Goal: Task Accomplishment & Management: Manage account settings

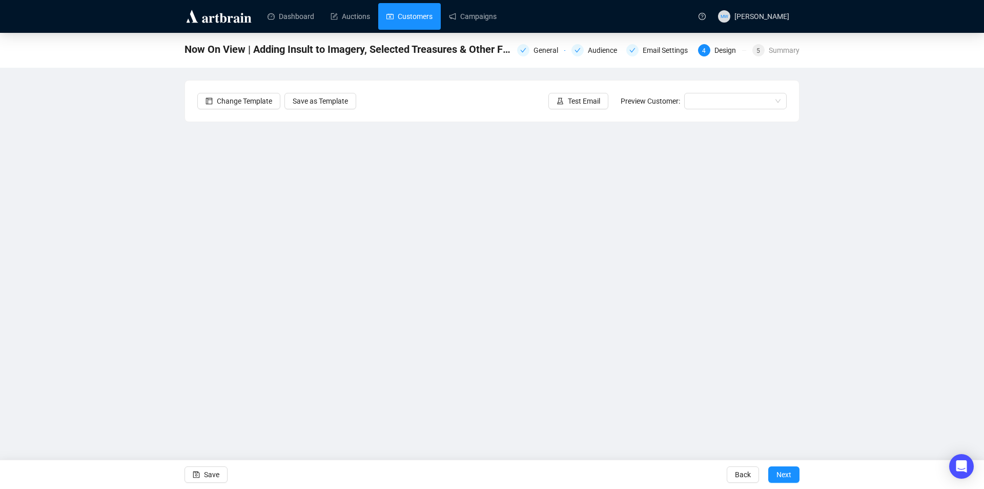
click at [401, 17] on link "Customers" at bounding box center [410, 16] width 46 height 27
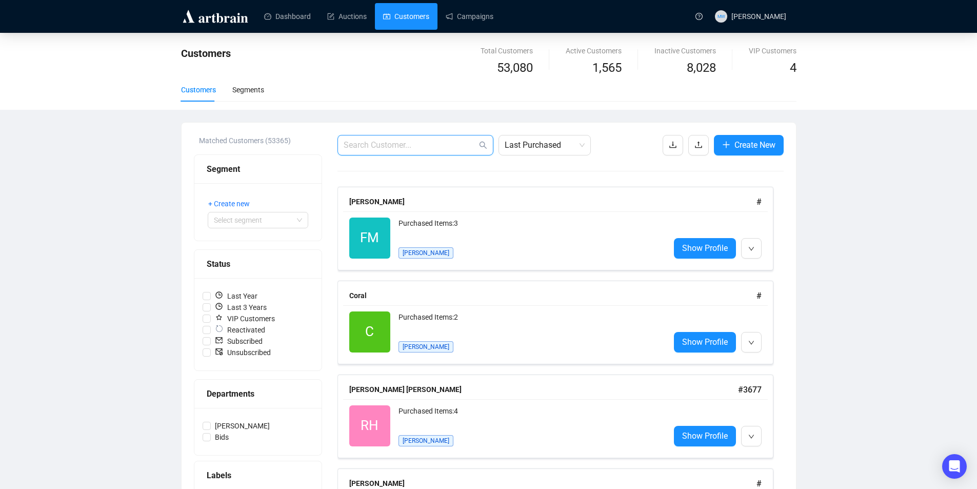
click at [355, 147] on input "text" at bounding box center [410, 145] width 133 height 12
paste input "[PERSON_NAME][EMAIL_ADDRESS][DOMAIN_NAME]"
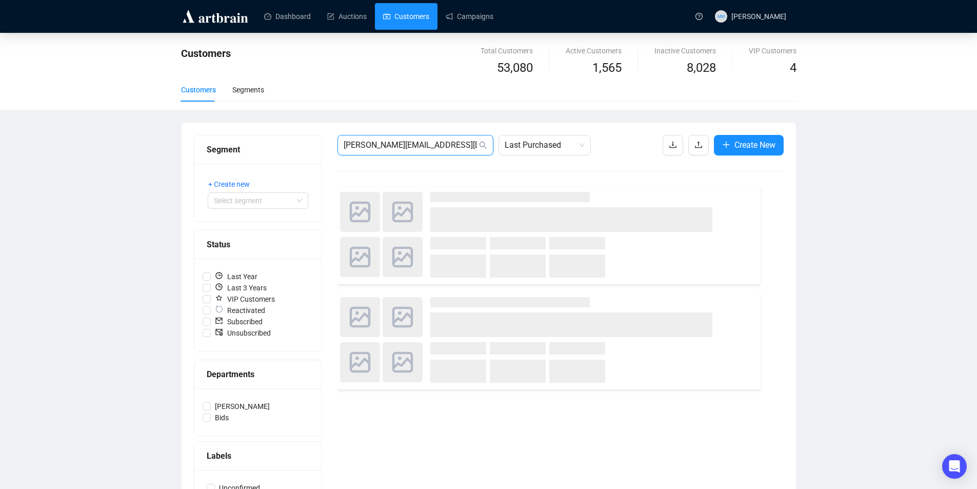
type input "[PERSON_NAME][EMAIL_ADDRESS][DOMAIN_NAME]"
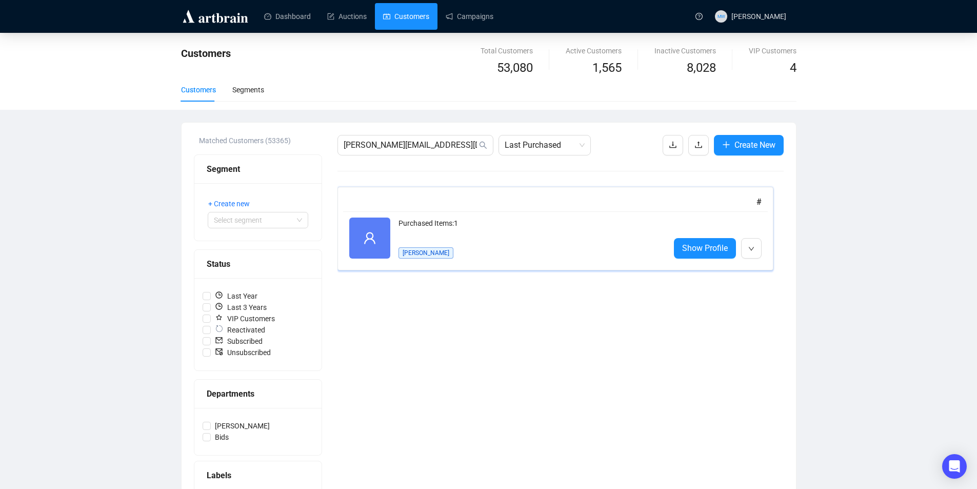
click at [479, 233] on div "Purchased Items: 1" at bounding box center [529, 227] width 263 height 21
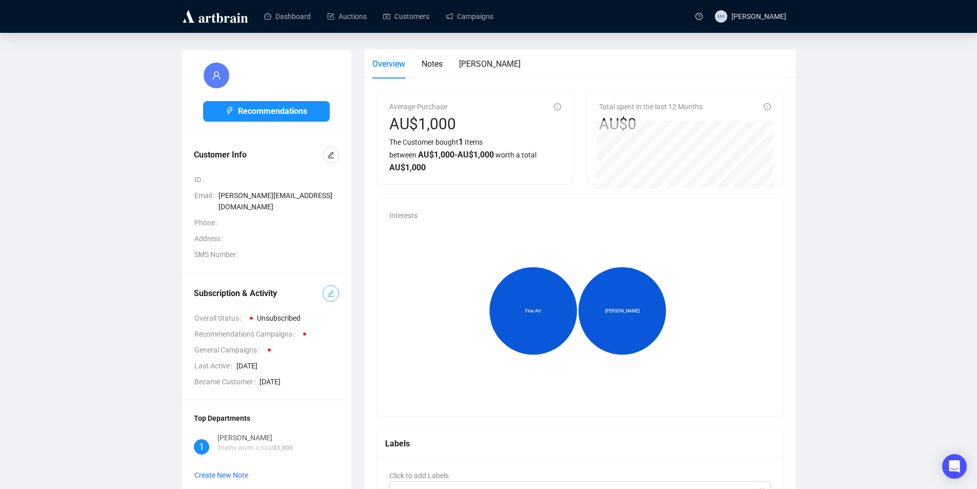
click at [328, 290] on icon "edit" at bounding box center [330, 293] width 7 height 7
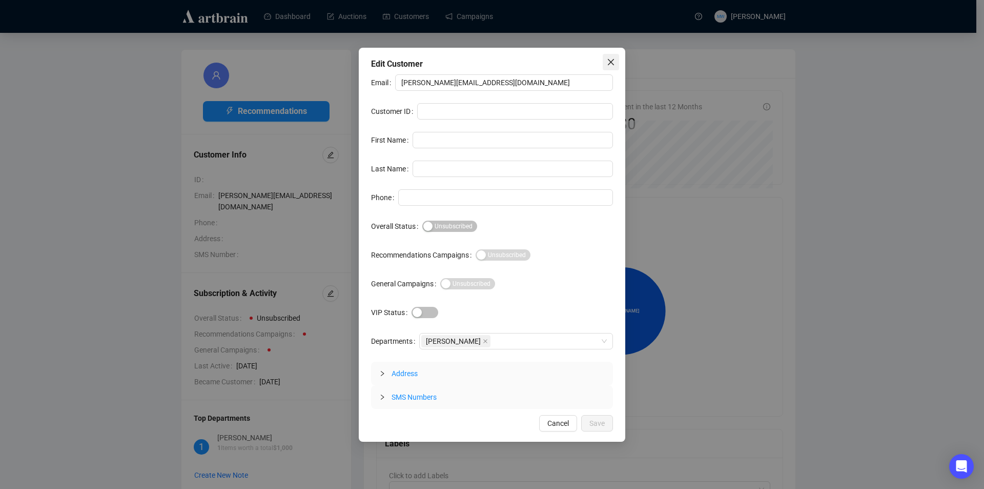
click at [609, 65] on icon "close" at bounding box center [611, 62] width 8 height 8
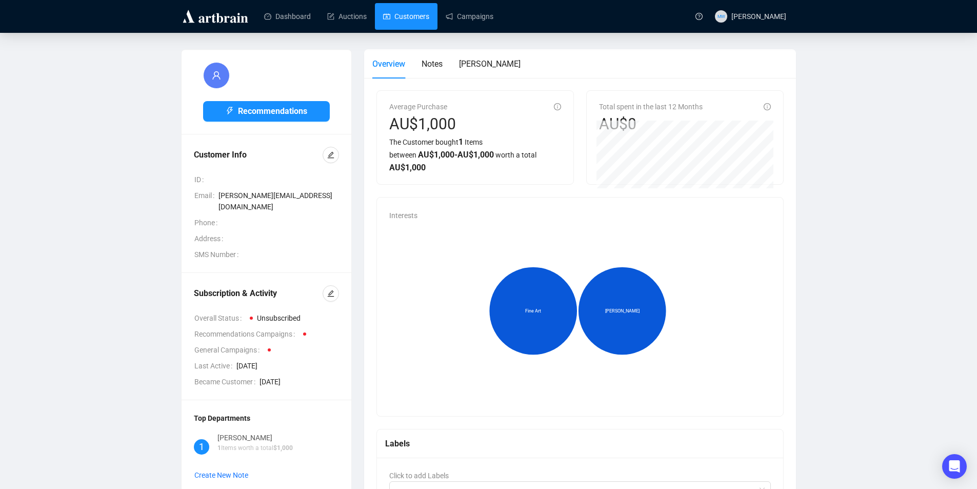
click at [408, 16] on link "Customers" at bounding box center [406, 16] width 46 height 27
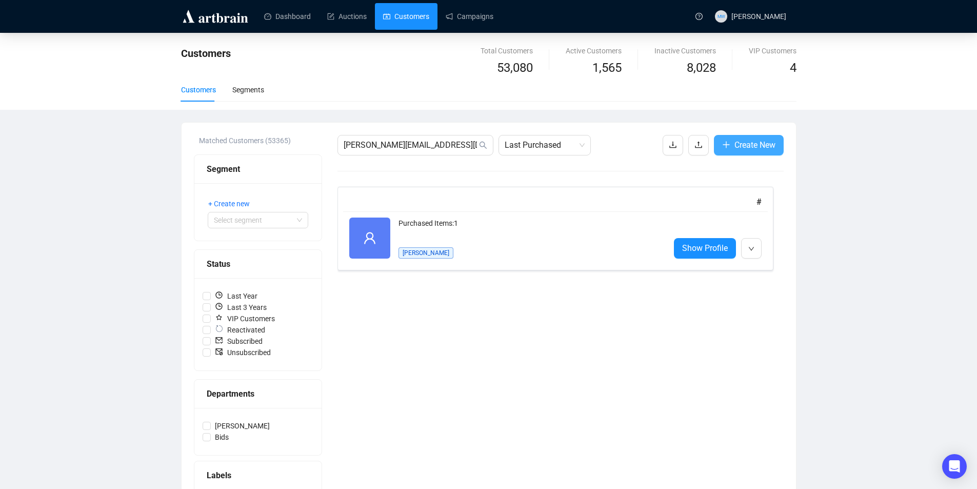
click at [739, 142] on span "Create New" at bounding box center [754, 144] width 41 height 13
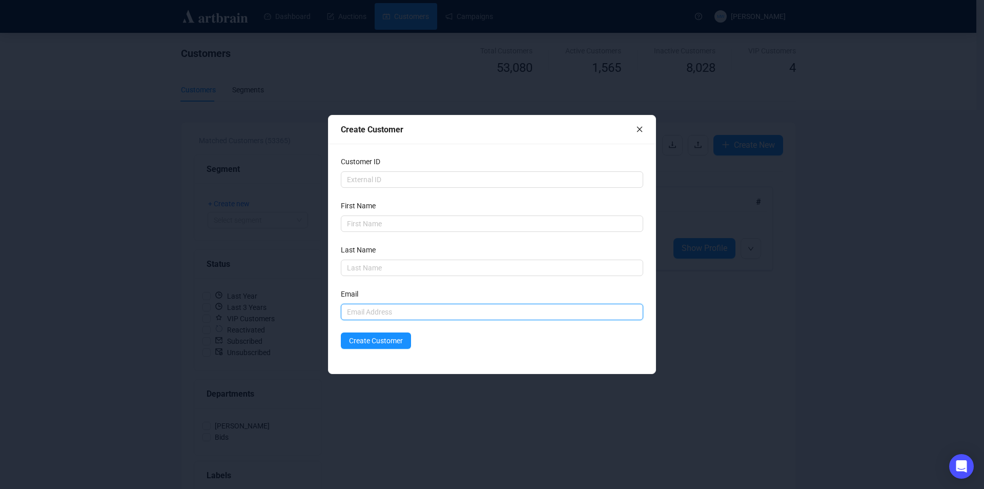
click at [358, 314] on input "text" at bounding box center [492, 312] width 303 height 16
paste input "[PERSON_NAME][EMAIL_ADDRESS][DOMAIN_NAME]"
type input "[PERSON_NAME][EMAIL_ADDRESS][DOMAIN_NAME]"
click at [368, 228] on input "text" at bounding box center [492, 223] width 303 height 16
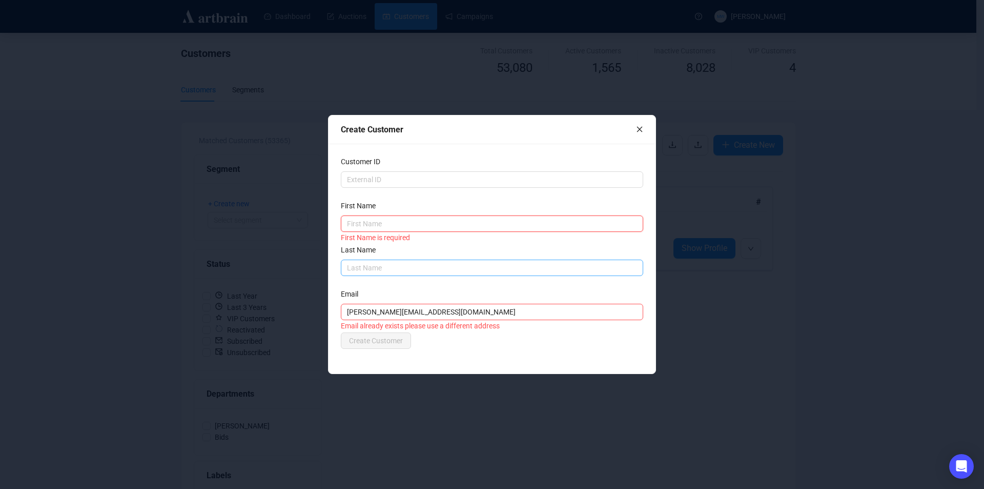
paste input "[PERSON_NAME]"
type input "[PERSON_NAME]"
click at [373, 266] on input "text" at bounding box center [492, 267] width 303 height 16
type input "[PERSON_NAME]"
click at [514, 365] on div "Customer ID First Name [PERSON_NAME] Last Name [PERSON_NAME] Last Name is requi…" at bounding box center [492, 259] width 327 height 230
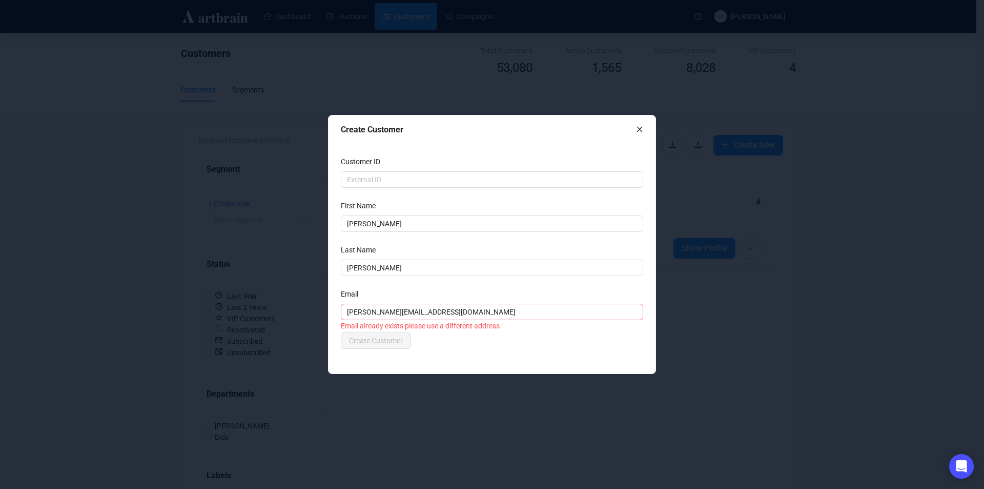
click at [637, 127] on icon "close" at bounding box center [639, 129] width 7 height 7
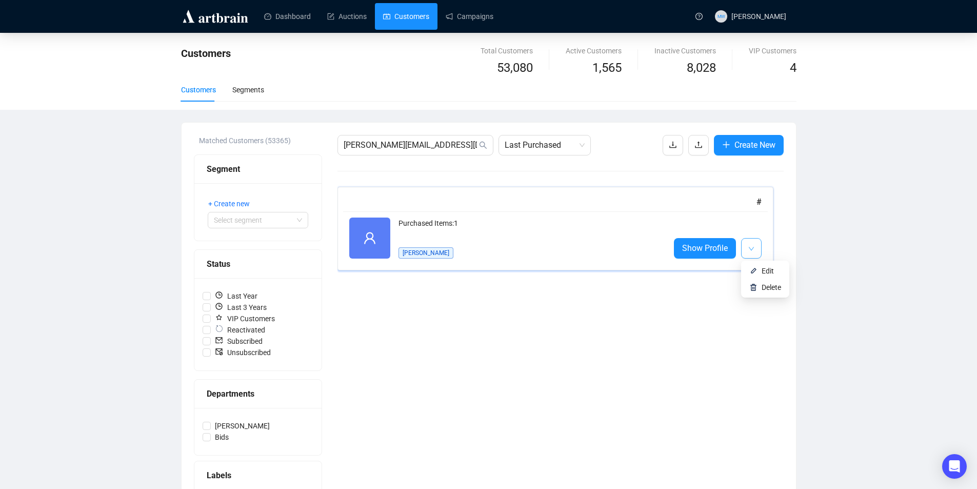
click at [753, 247] on icon "down" at bounding box center [751, 249] width 6 height 6
click at [553, 234] on div "Purchased Items: 1" at bounding box center [529, 227] width 263 height 21
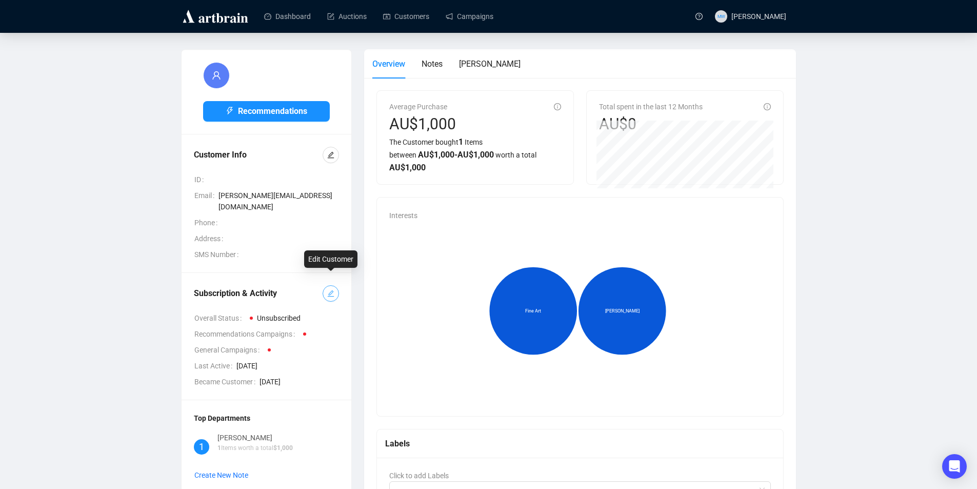
click at [330, 290] on icon "edit" at bounding box center [330, 293] width 7 height 7
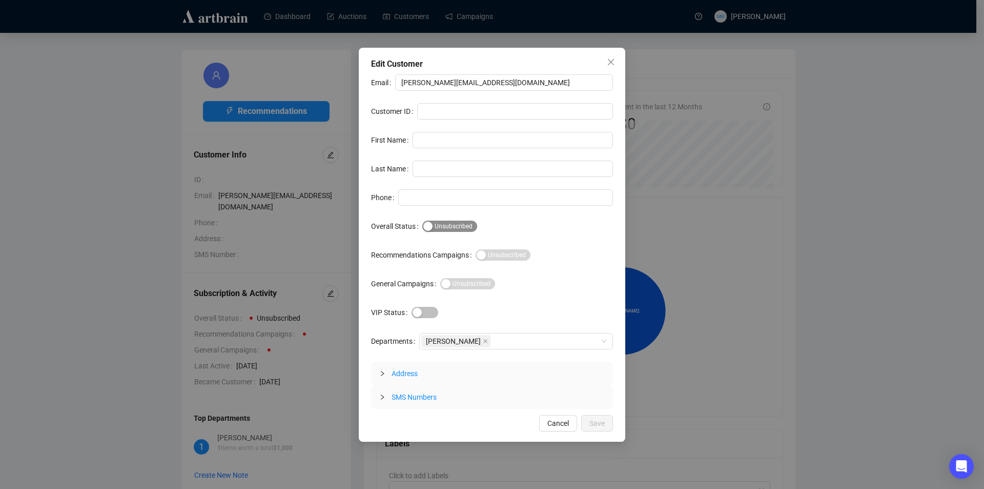
click at [429, 224] on div "button" at bounding box center [428, 225] width 9 height 9
click at [596, 419] on span "Save" at bounding box center [597, 422] width 15 height 11
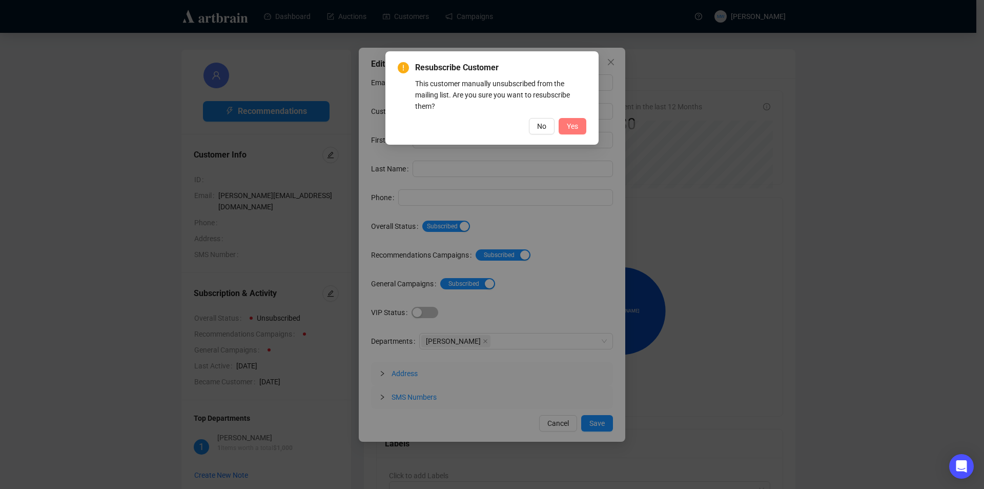
click at [575, 126] on span "Yes" at bounding box center [572, 125] width 11 height 11
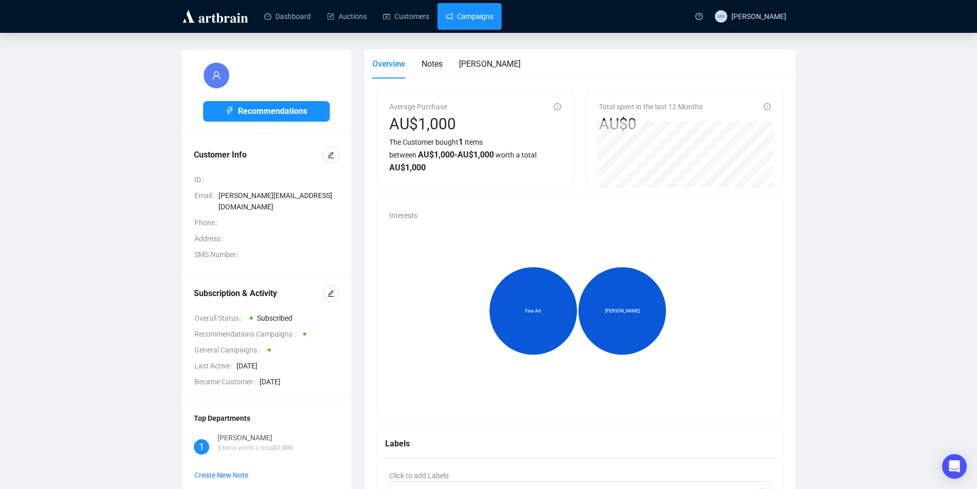
click at [472, 22] on link "Campaigns" at bounding box center [470, 16] width 48 height 27
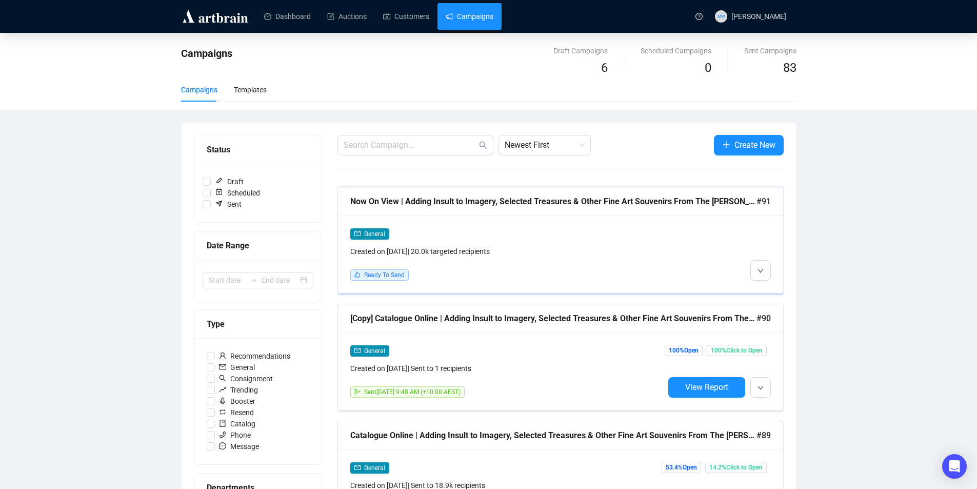
click at [733, 213] on div "Now On View | Adding Insult to Imagery, Selected Treasures & Other Fine Art Sou…" at bounding box center [560, 201] width 445 height 29
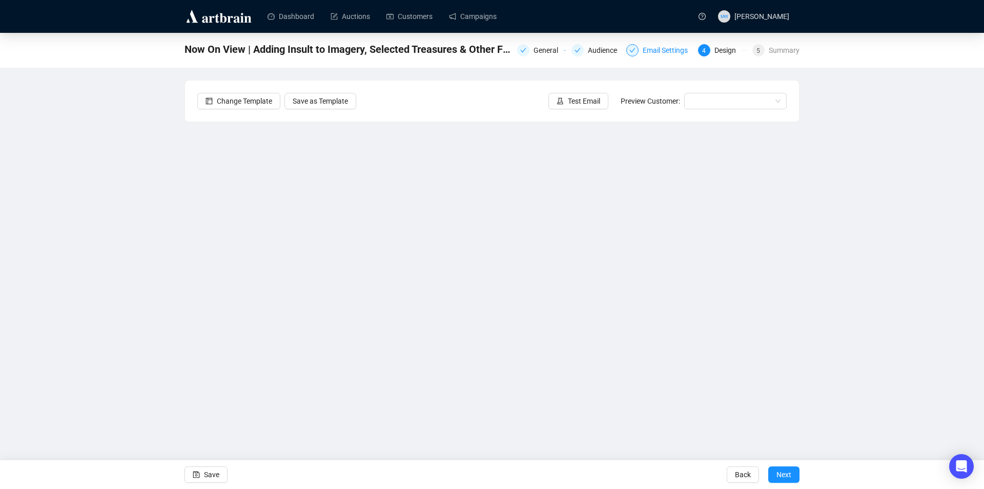
click at [657, 50] on div "Email Settings" at bounding box center [668, 50] width 51 height 12
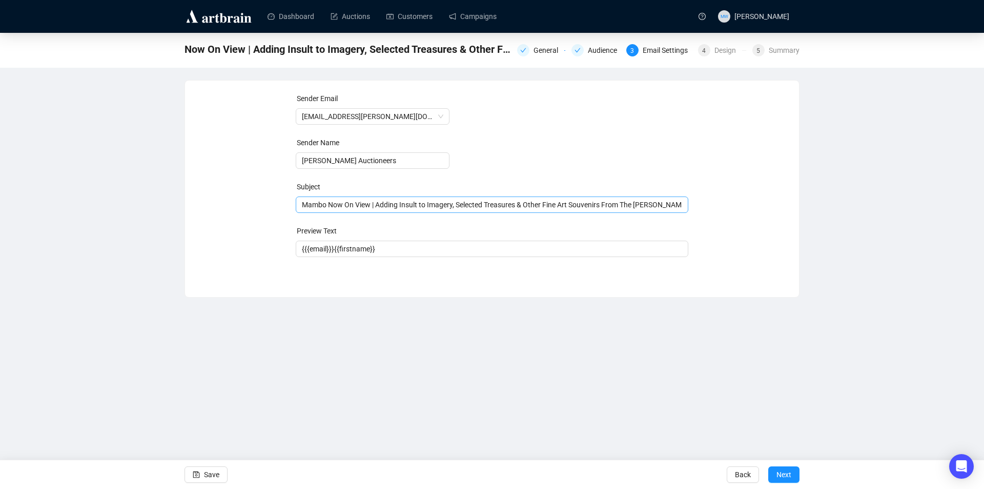
click at [684, 206] on div "Mambo Now On View | Adding Insult to Imagery, Selected Treasures & Other Fine A…" at bounding box center [492, 204] width 393 height 16
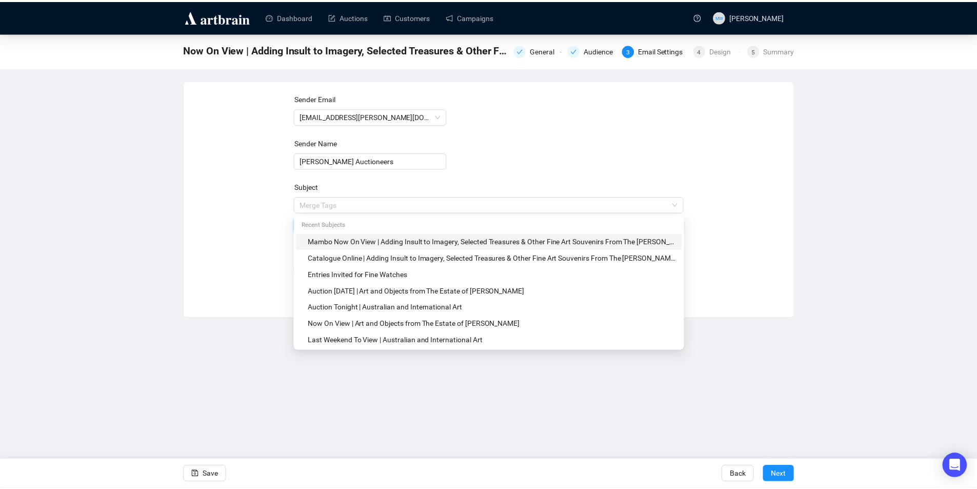
scroll to position [0, 36]
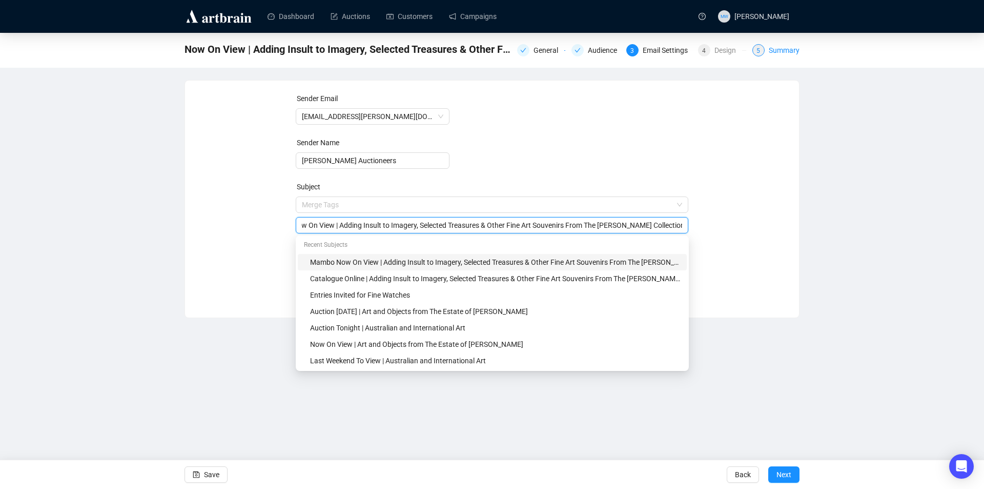
click at [782, 47] on div "Summary" at bounding box center [784, 50] width 31 height 12
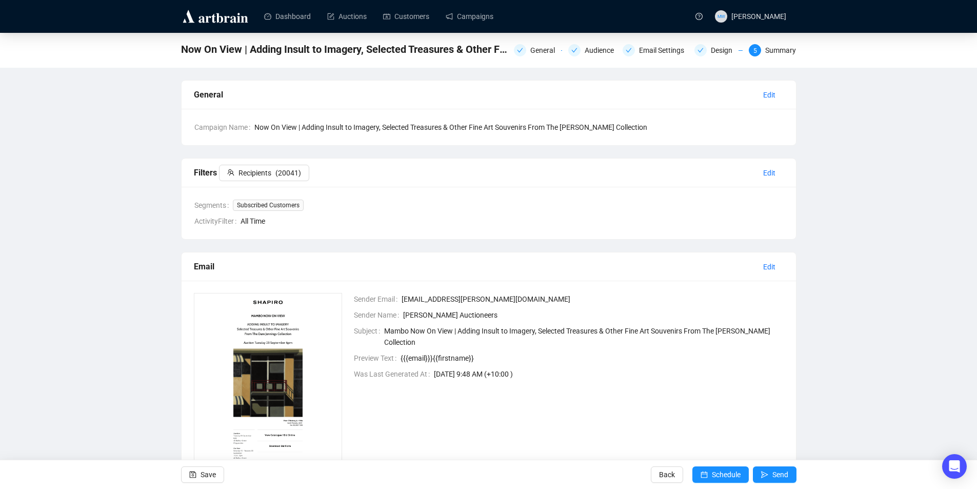
scroll to position [74, 0]
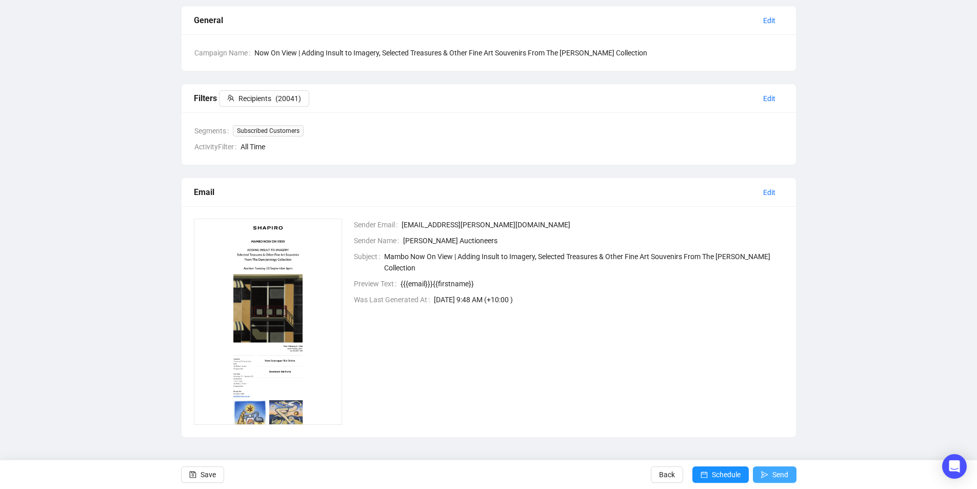
click at [769, 476] on button "Send" at bounding box center [775, 474] width 44 height 16
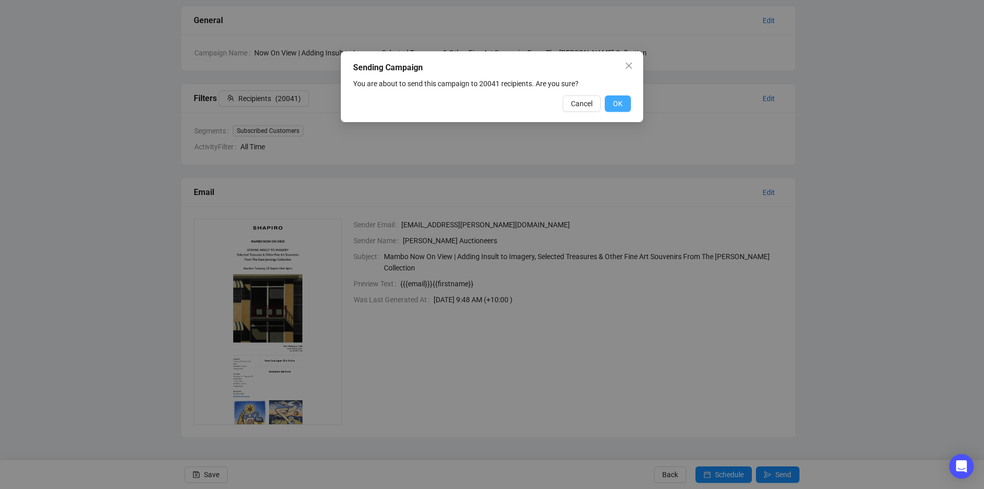
click at [626, 102] on button "OK" at bounding box center [618, 103] width 26 height 16
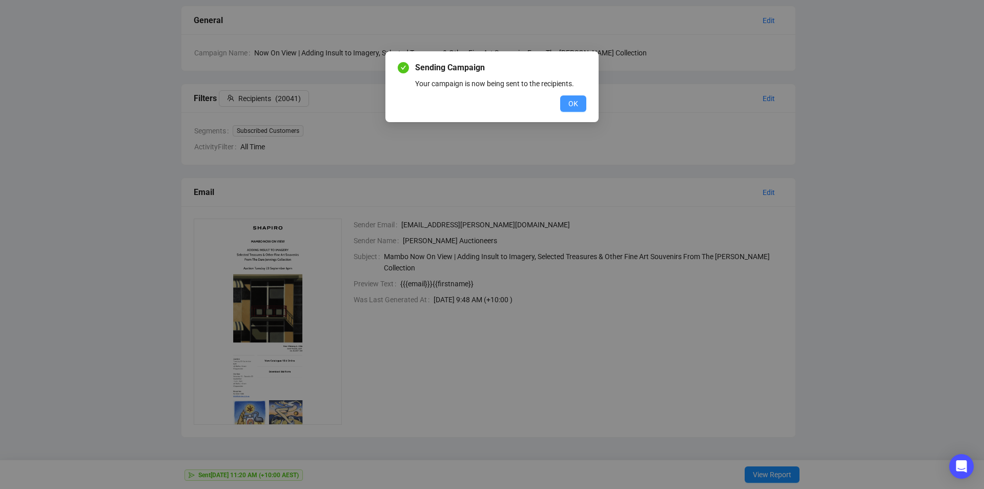
click at [566, 101] on button "OK" at bounding box center [573, 103] width 26 height 16
